Goal: Task Accomplishment & Management: Manage account settings

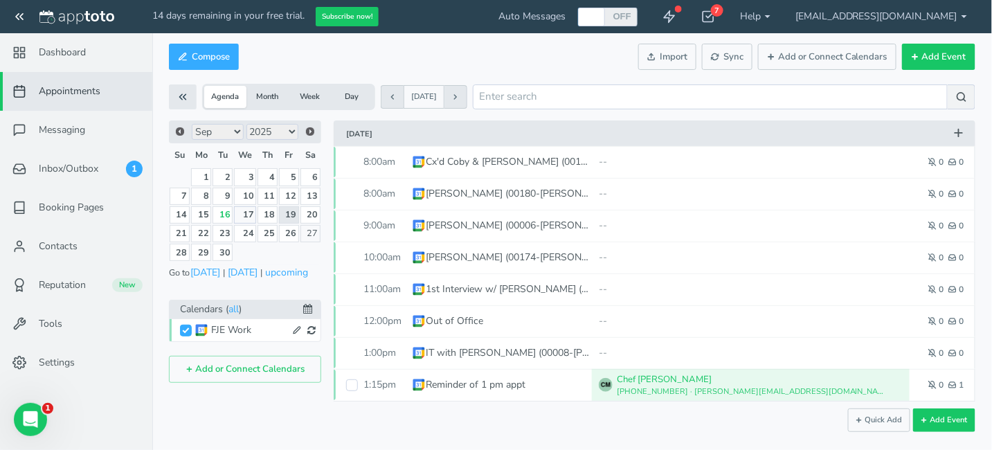
click at [251, 214] on link "17" at bounding box center [245, 214] width 22 height 17
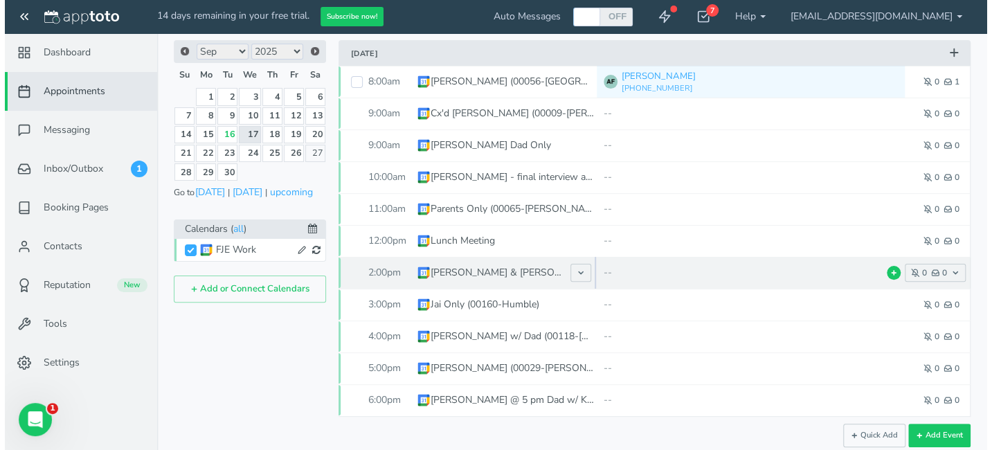
scroll to position [93, 0]
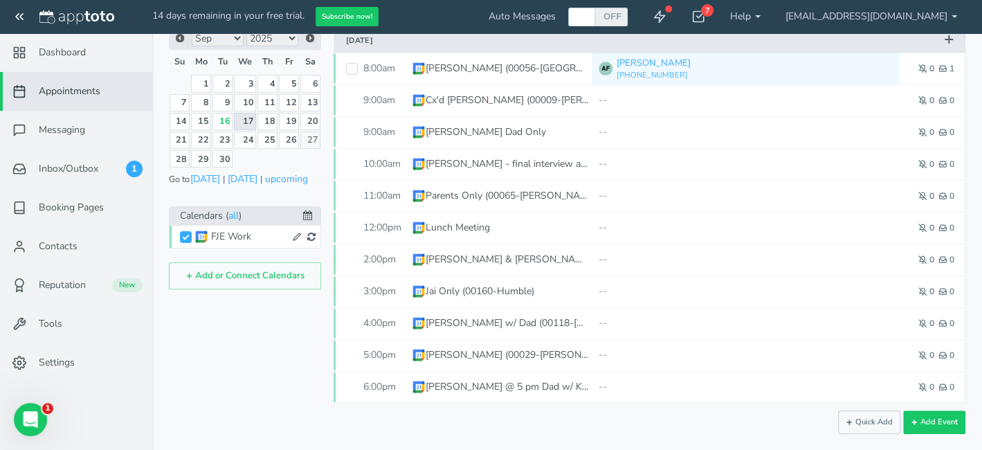
click at [242, 118] on link "17" at bounding box center [245, 121] width 22 height 17
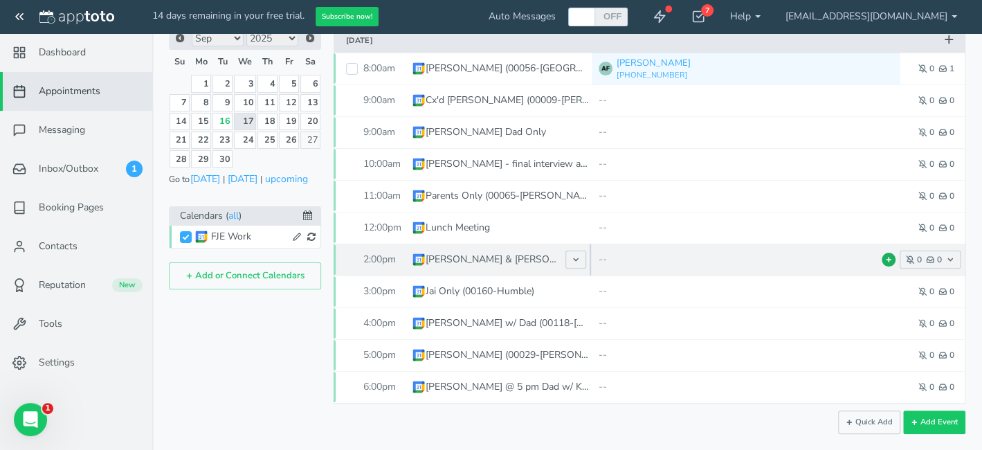
click at [885, 259] on icon at bounding box center [888, 259] width 7 height 7
type input "Patricia & Patrick (00134-Dinger/Serna)"
type input "[DATE]"
type input "2:00pm"
type input "[DATE]"
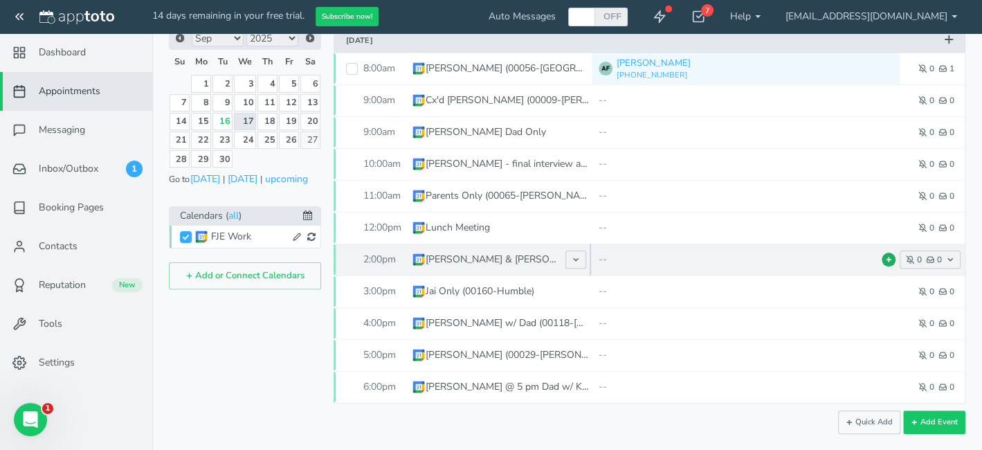
type input "3:00pm"
select select "string:America/Chicago"
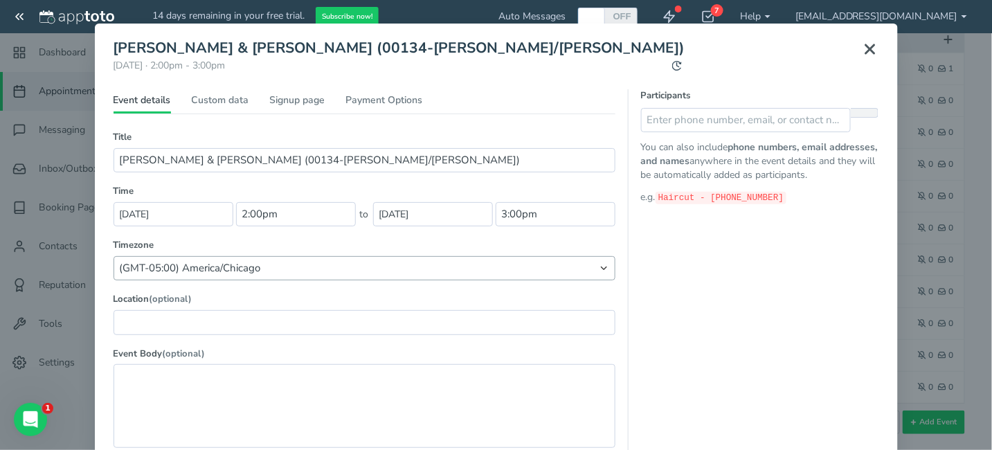
scroll to position [23, 0]
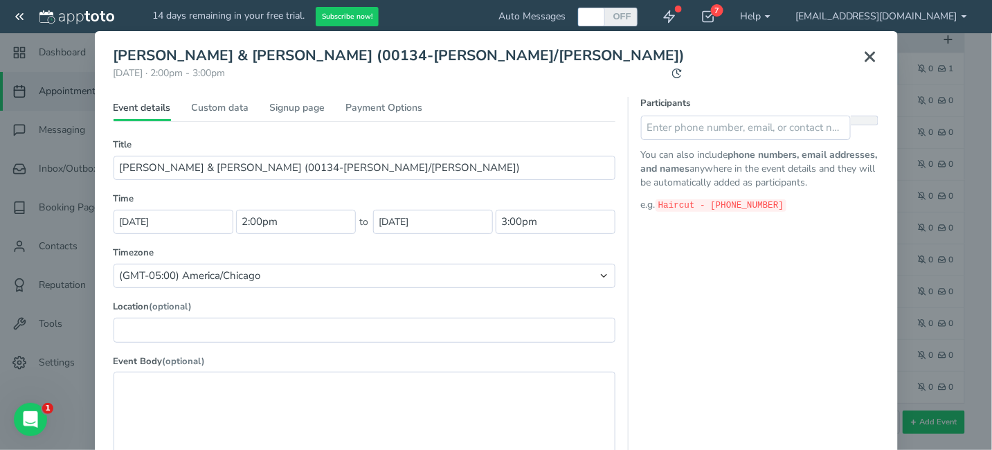
click at [866, 53] on use at bounding box center [870, 57] width 8 height 8
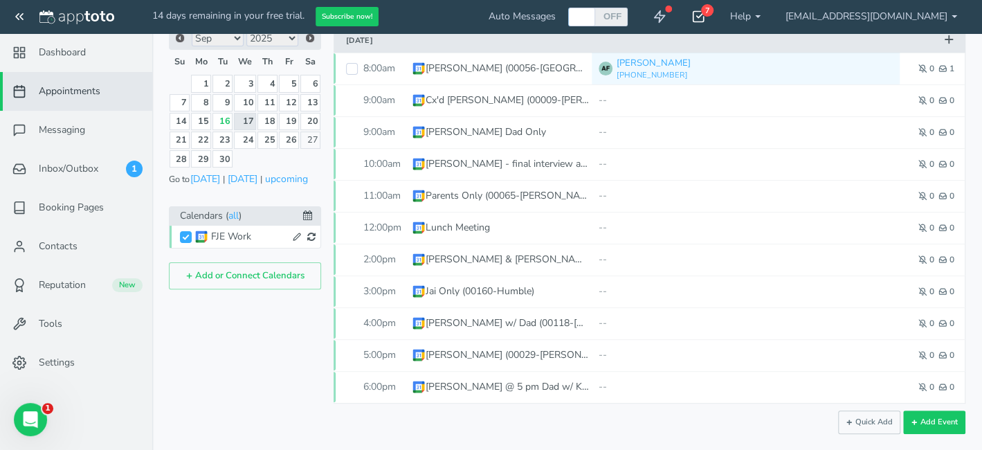
click at [714, 14] on div "7" at bounding box center [707, 10] width 12 height 12
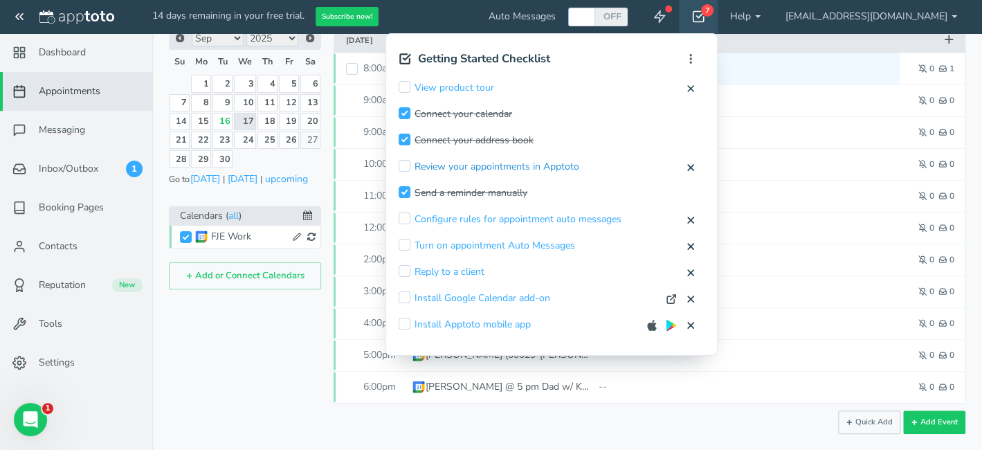
click at [518, 167] on link "Review your appointments in Apptoto" at bounding box center [497, 167] width 165 height 14
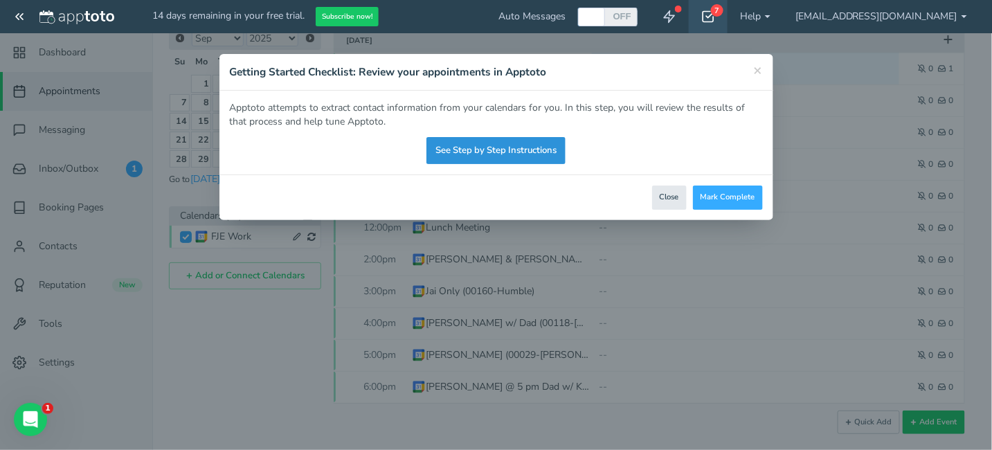
click at [511, 152] on link "See Step by Step Instructions" at bounding box center [495, 150] width 139 height 27
